Goal: Task Accomplishment & Management: Manage account settings

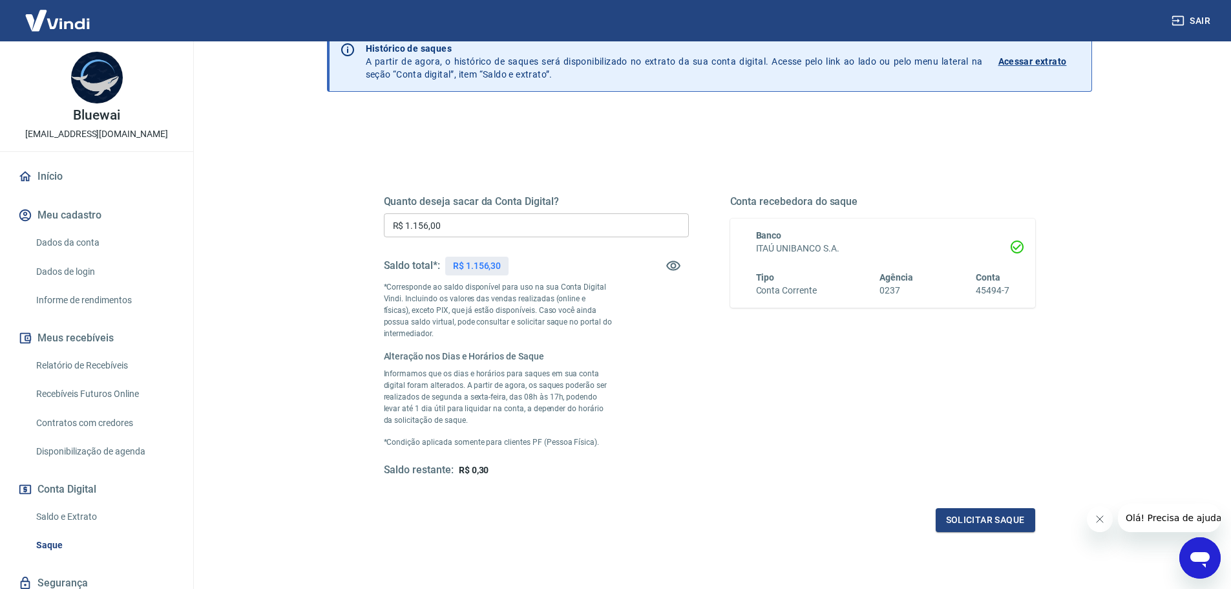
click at [467, 218] on input "R$ 1.156,00" at bounding box center [536, 225] width 305 height 24
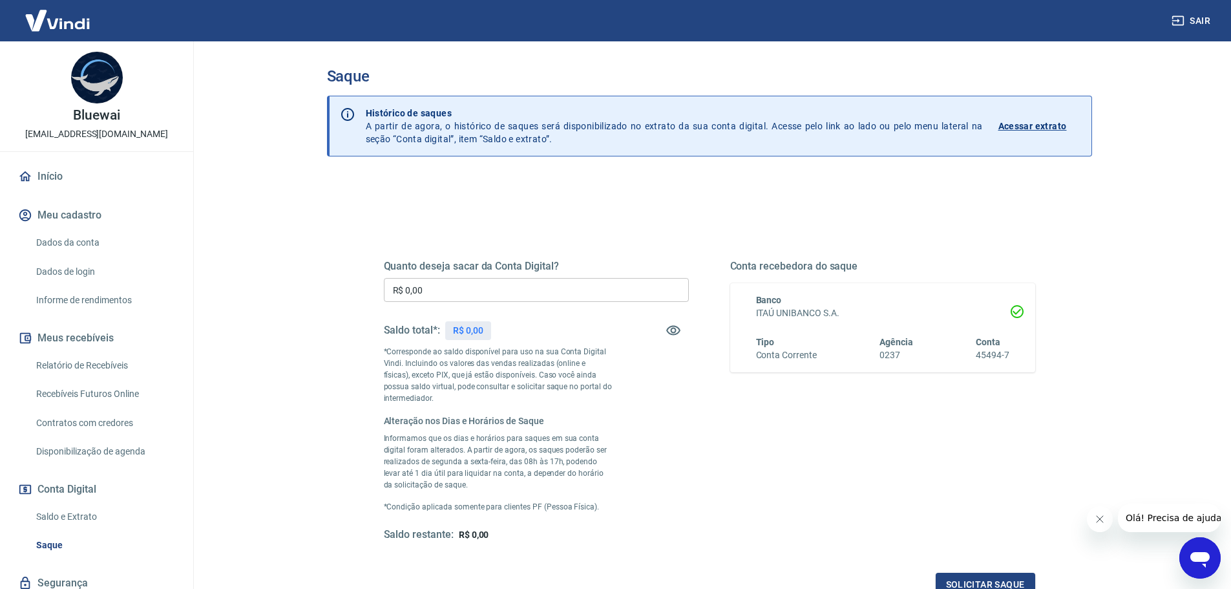
click at [454, 288] on input "R$ 0,00" at bounding box center [536, 290] width 305 height 24
type input "R$ 2.706,00"
click at [818, 494] on div "Conta recebedora do saque Banco ITAÚ UNIBANCO S.A. Tipo Conta Corrente Agência …" at bounding box center [882, 401] width 305 height 282
click at [999, 580] on button "Solicitar saque" at bounding box center [986, 584] width 100 height 24
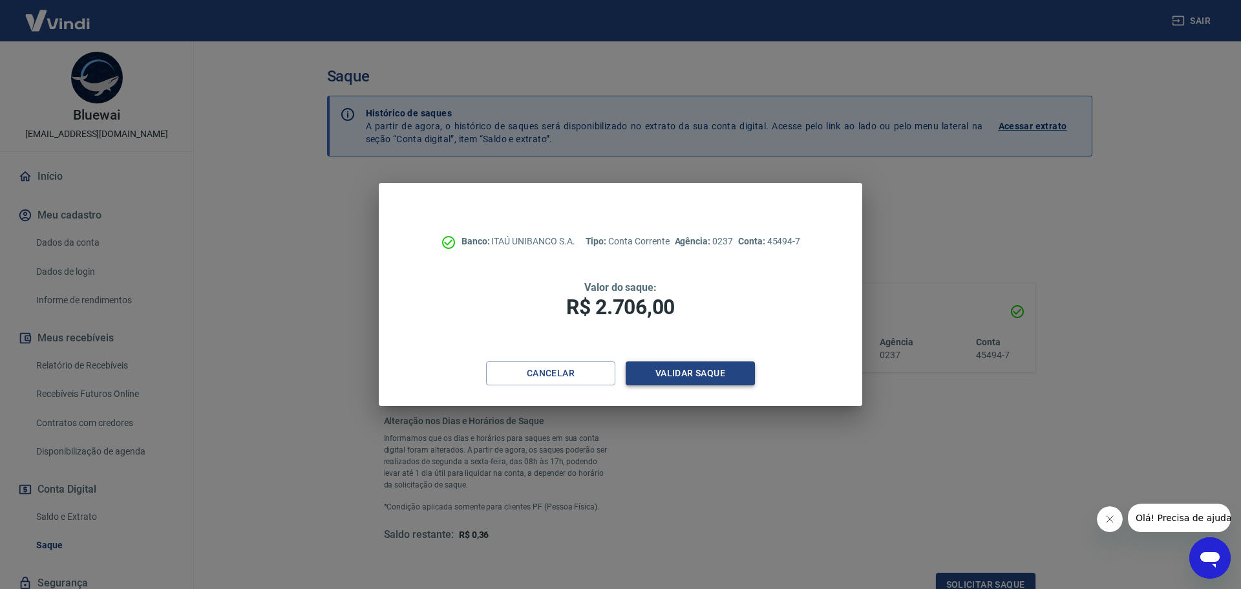
click at [691, 377] on button "Validar saque" at bounding box center [689, 373] width 129 height 24
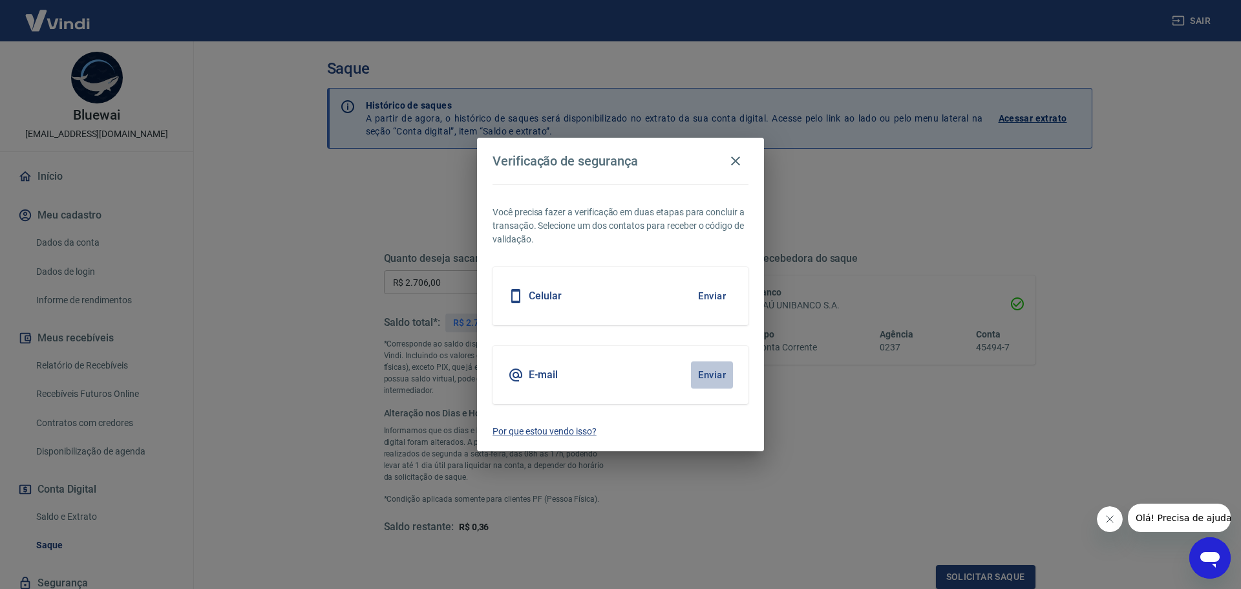
click at [702, 373] on button "Enviar" at bounding box center [712, 374] width 42 height 27
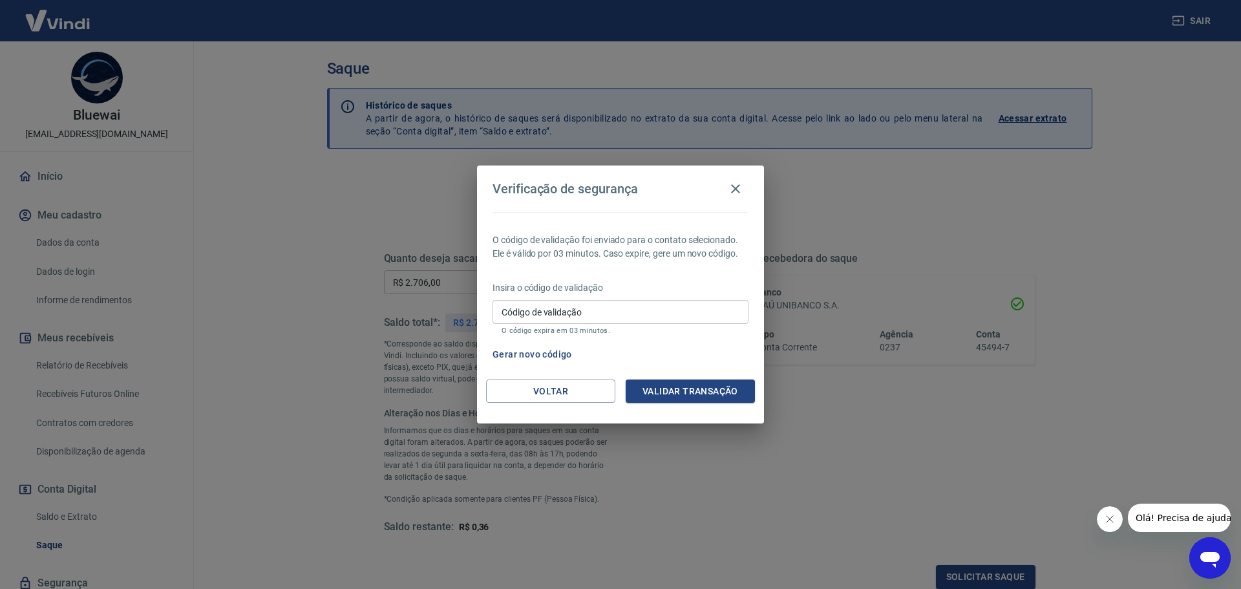
click at [569, 320] on input "Código de validação" at bounding box center [620, 312] width 256 height 24
type input "257020"
click at [693, 394] on button "Validar transação" at bounding box center [689, 391] width 129 height 24
